Goal: Communication & Community: Answer question/provide support

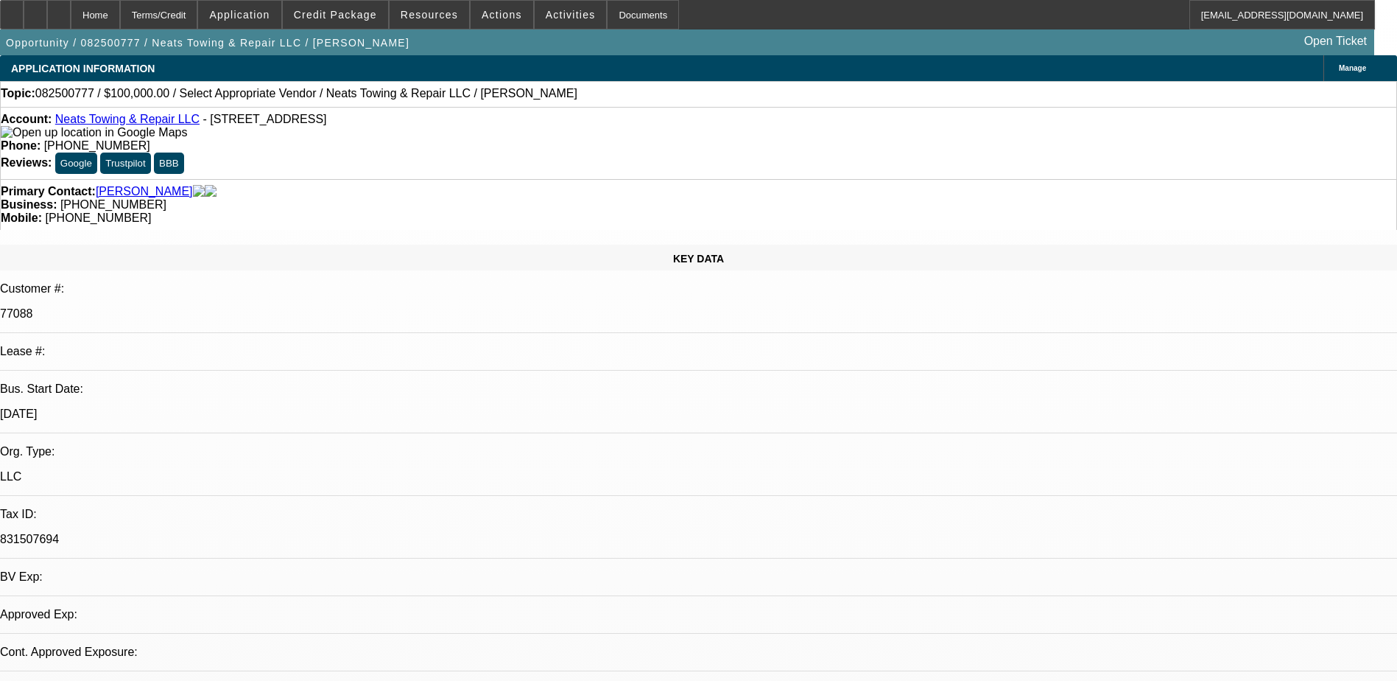
select select "0"
select select "2"
select select "0.1"
select select "1"
select select "2"
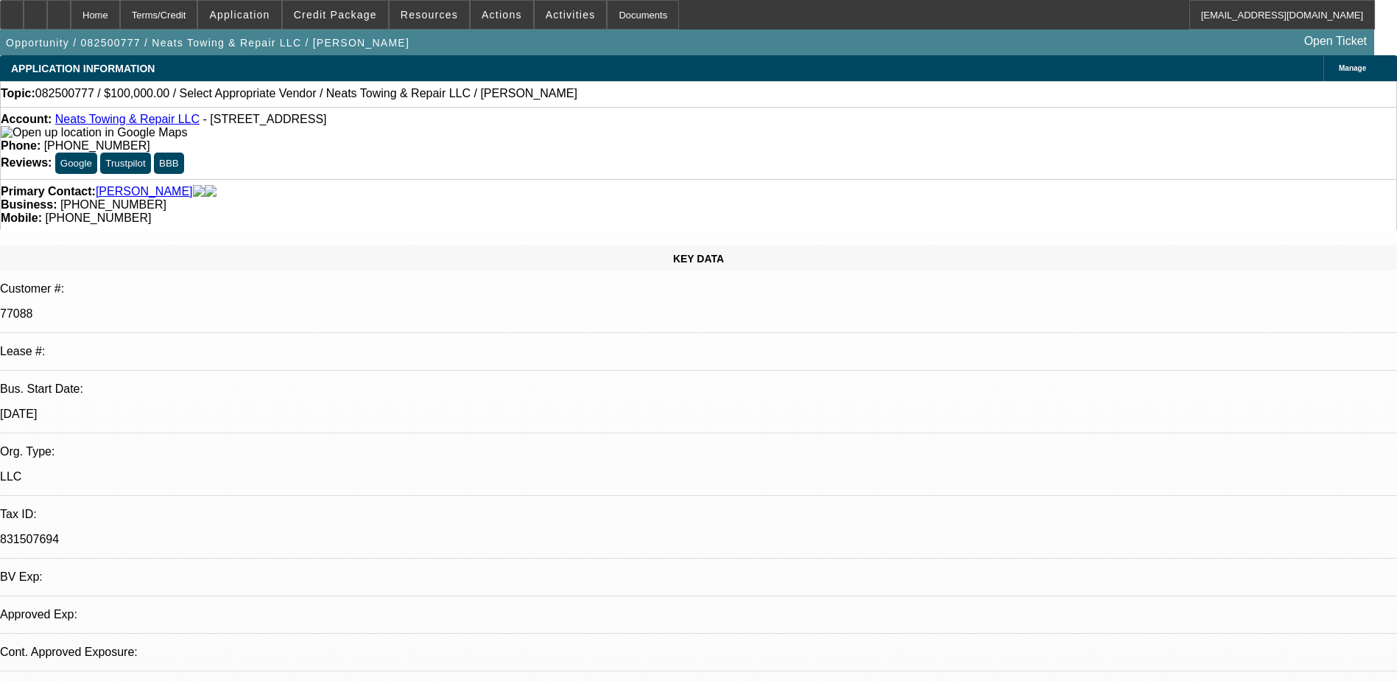
select select "4"
type textarea "01-REWRITTEN TO NEW LEASE-02"
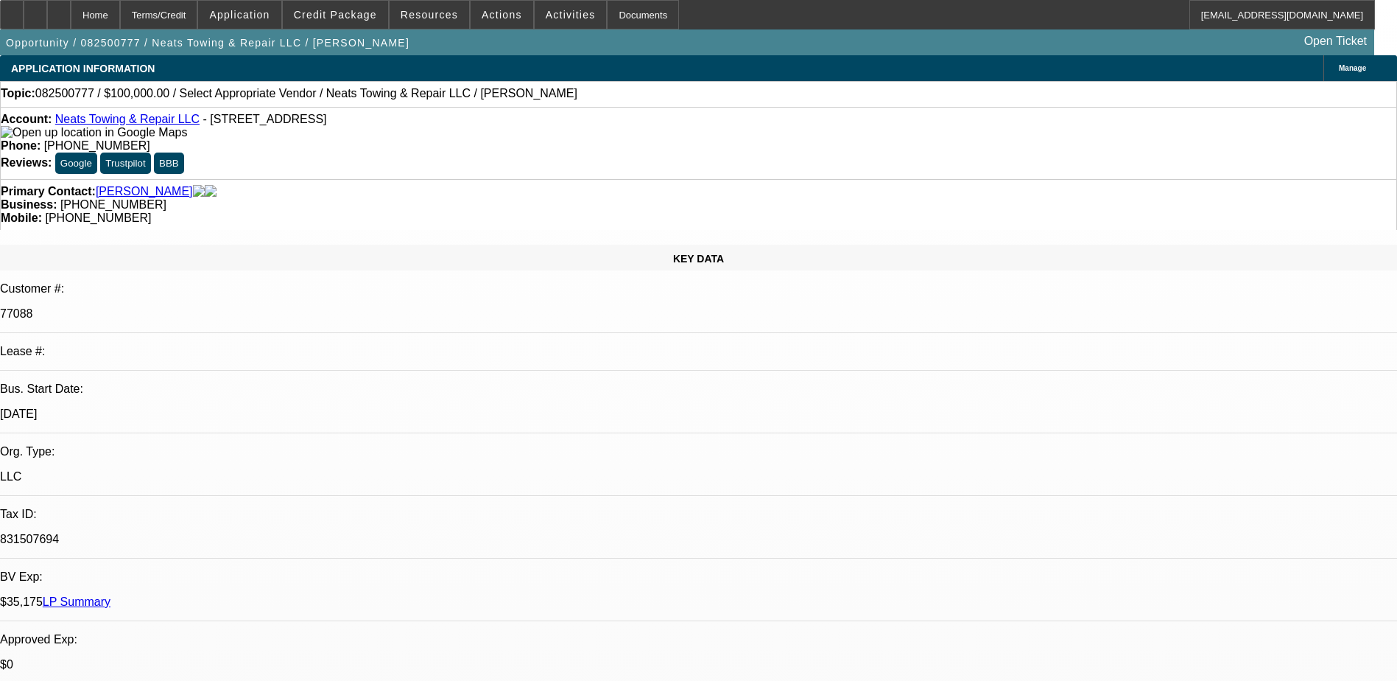
radio input "true"
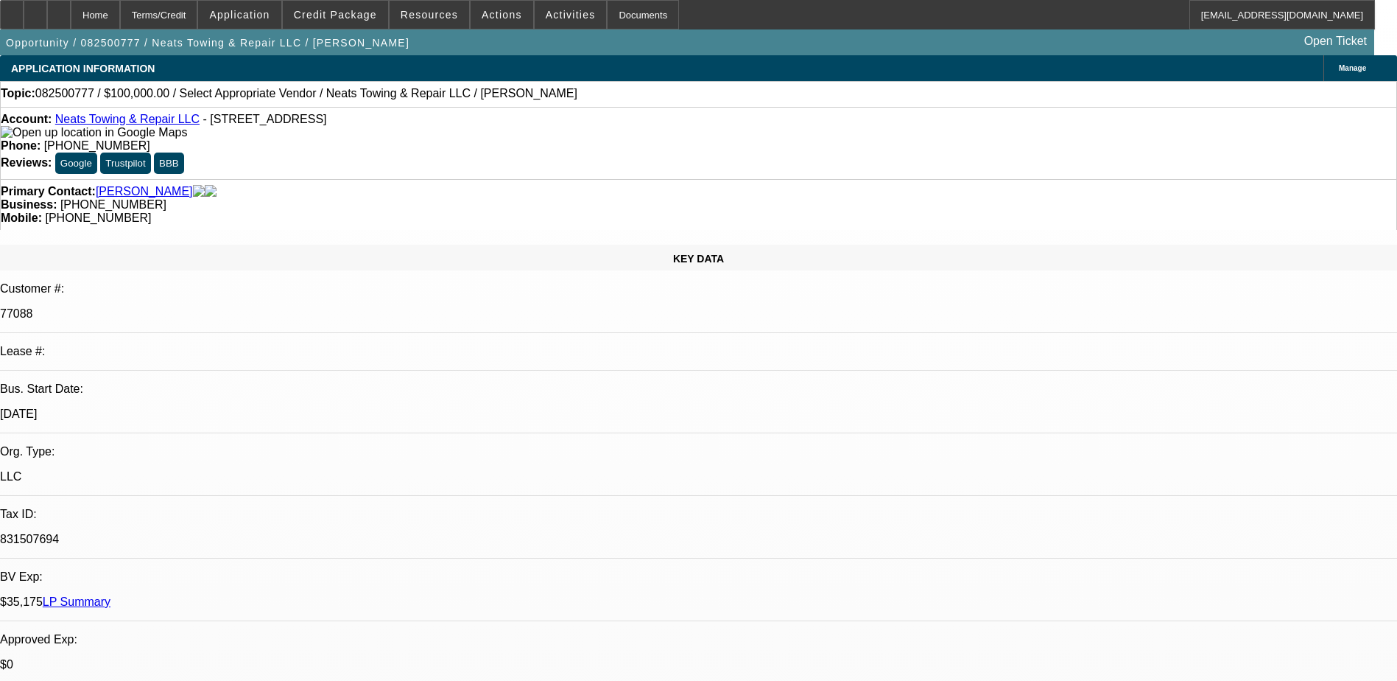
drag, startPoint x: 1014, startPoint y: 273, endPoint x: 1062, endPoint y: 287, distance: 49.9
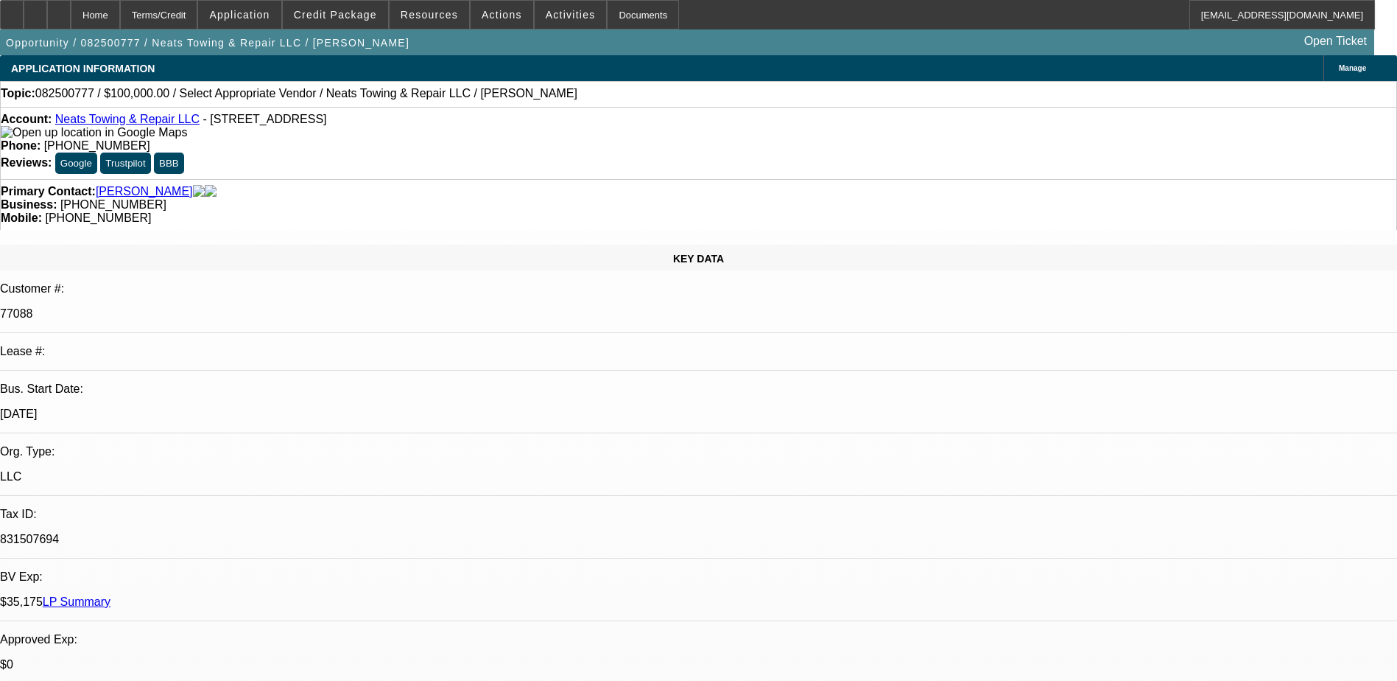
type textarea "01-REWRITTEN TO NEW LEASE-02 GOOD PAYMENT HISTORY, 63 PAYMENTS MADE OUT OF 72. …"
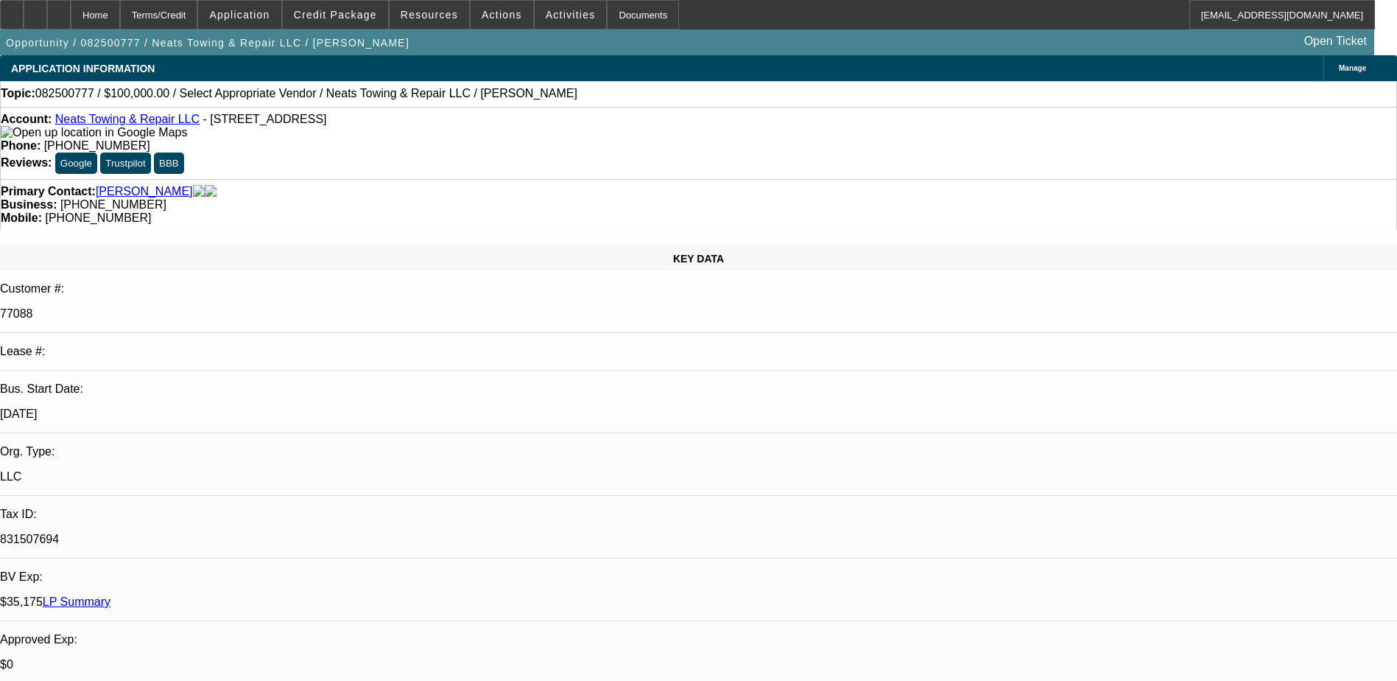
radio input "false"
radio input "true"
select select "0"
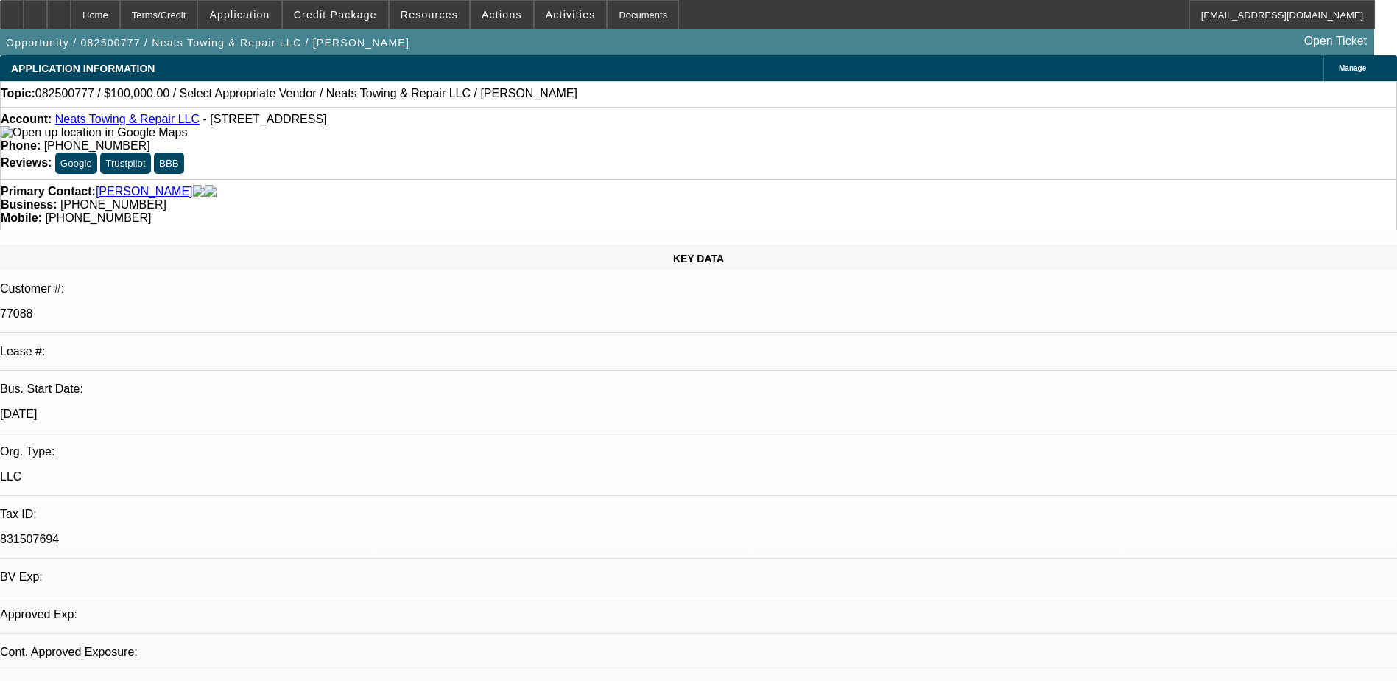
select select "2"
select select "0.1"
select select "1"
select select "2"
select select "4"
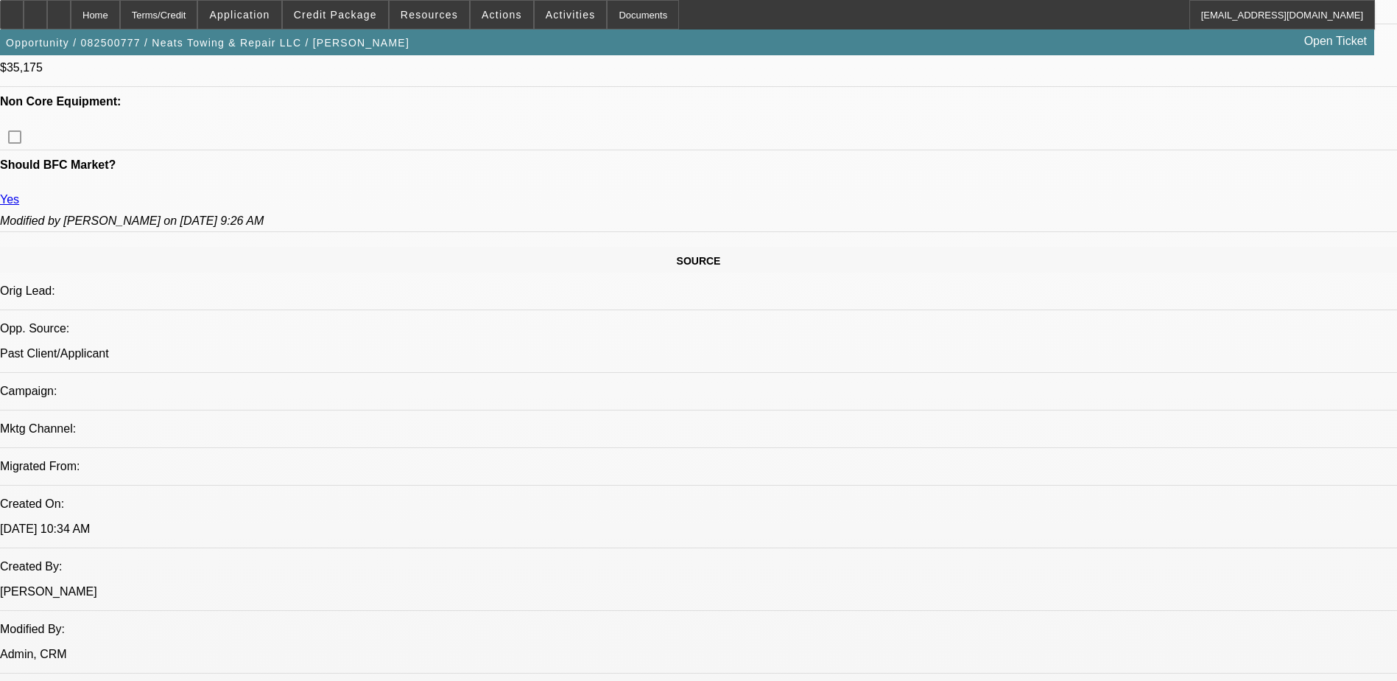
scroll to position [810, 0]
